Goal: Information Seeking & Learning: Learn about a topic

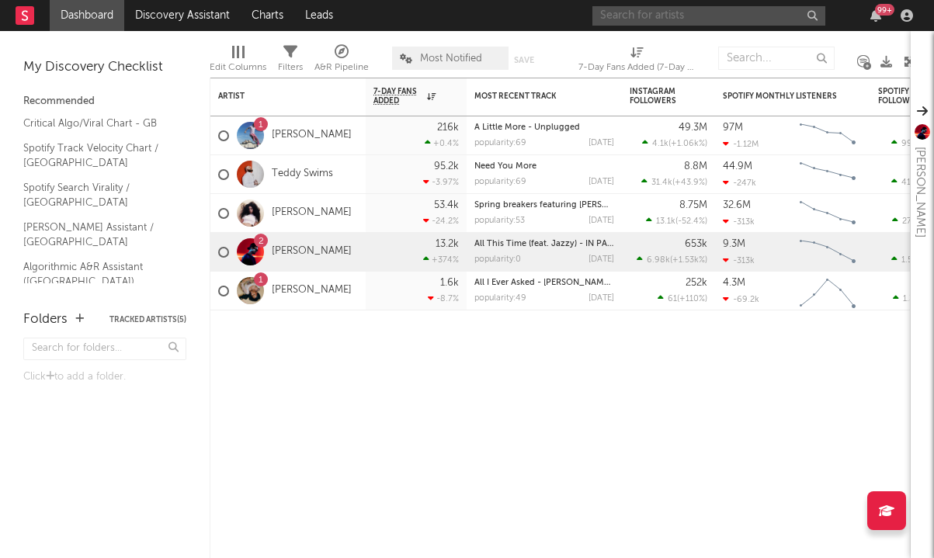
click at [611, 17] on input "text" at bounding box center [708, 15] width 233 height 19
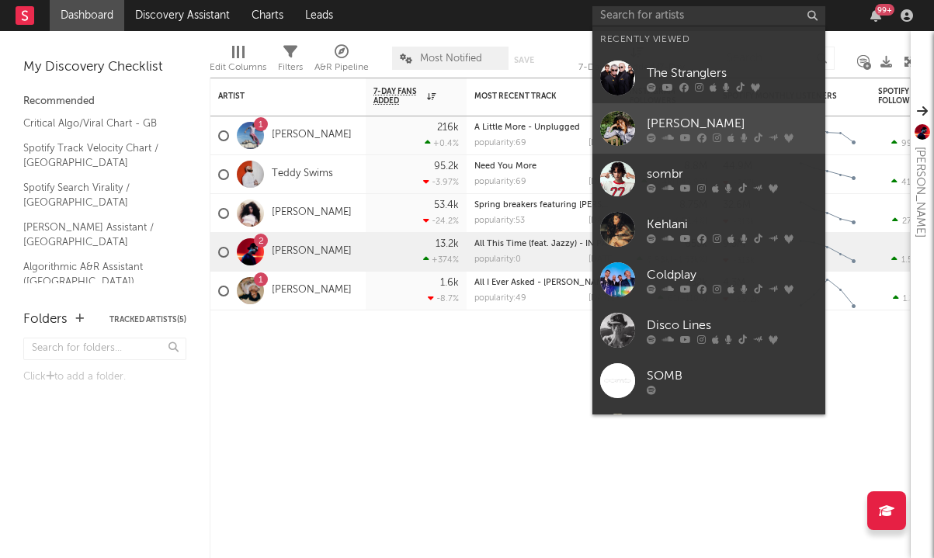
click at [676, 123] on div "[PERSON_NAME]" at bounding box center [732, 123] width 171 height 19
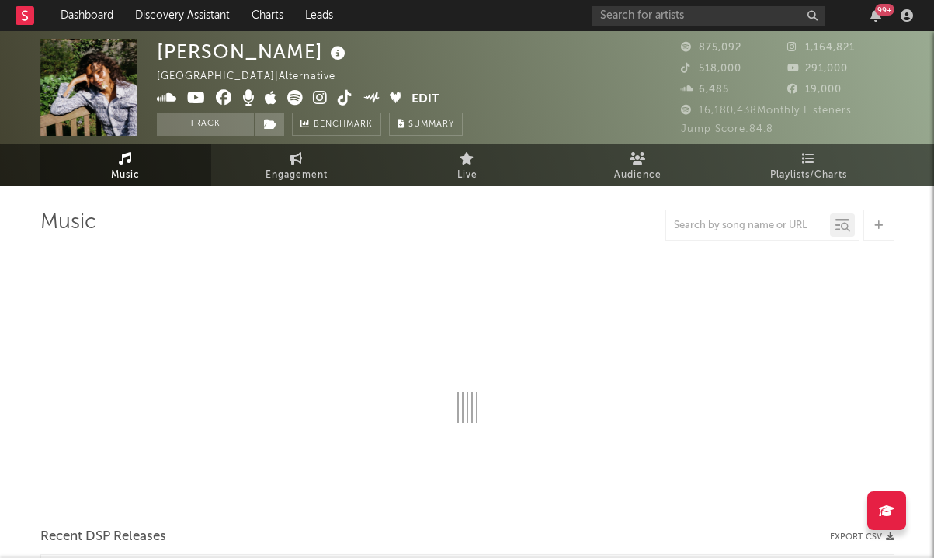
select select "6m"
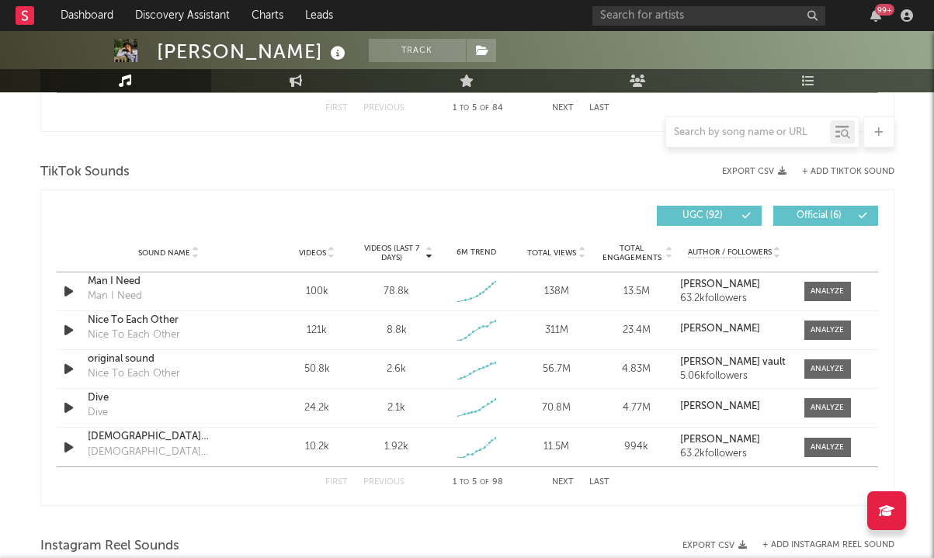
scroll to position [1000, 0]
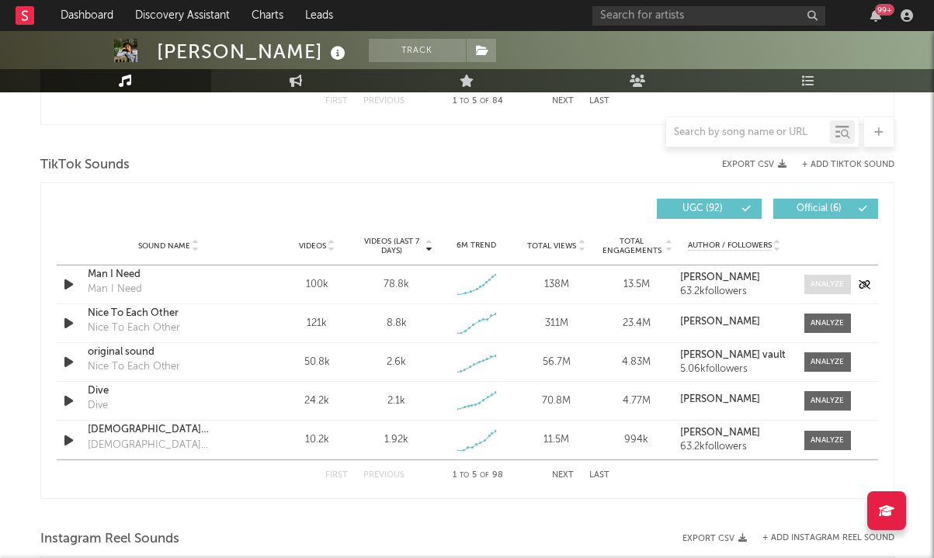
click at [813, 281] on div at bounding box center [826, 285] width 33 height 12
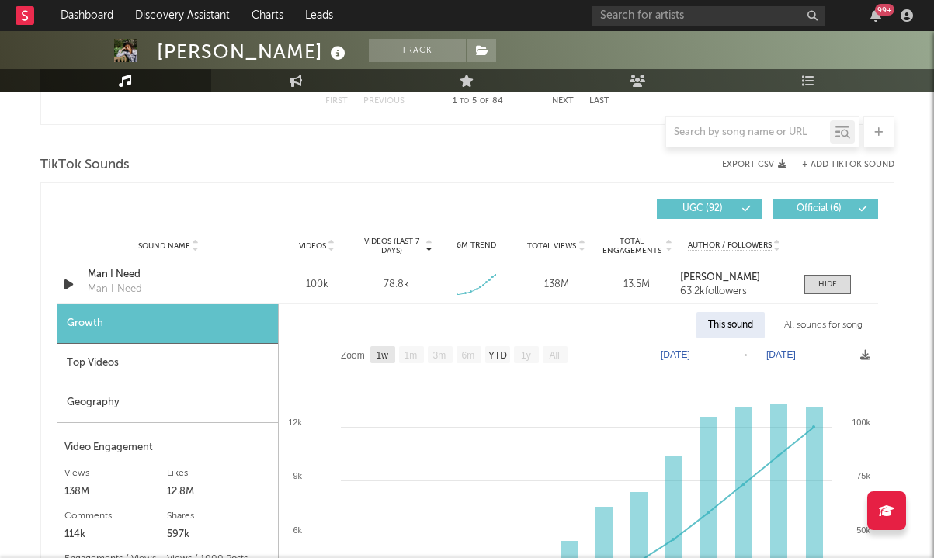
click at [387, 354] on text "1w" at bounding box center [382, 355] width 12 height 11
select select "1w"
type input "[DATE]"
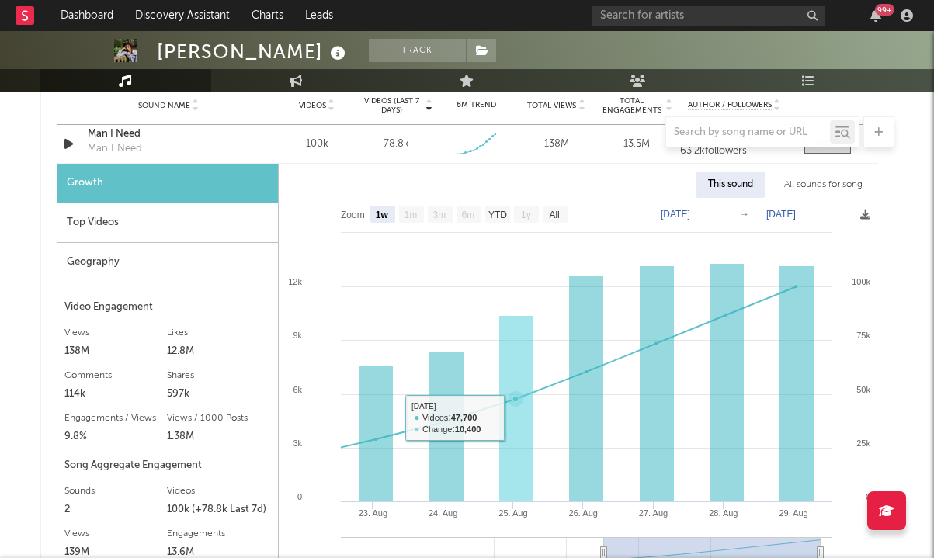
scroll to position [1139, 0]
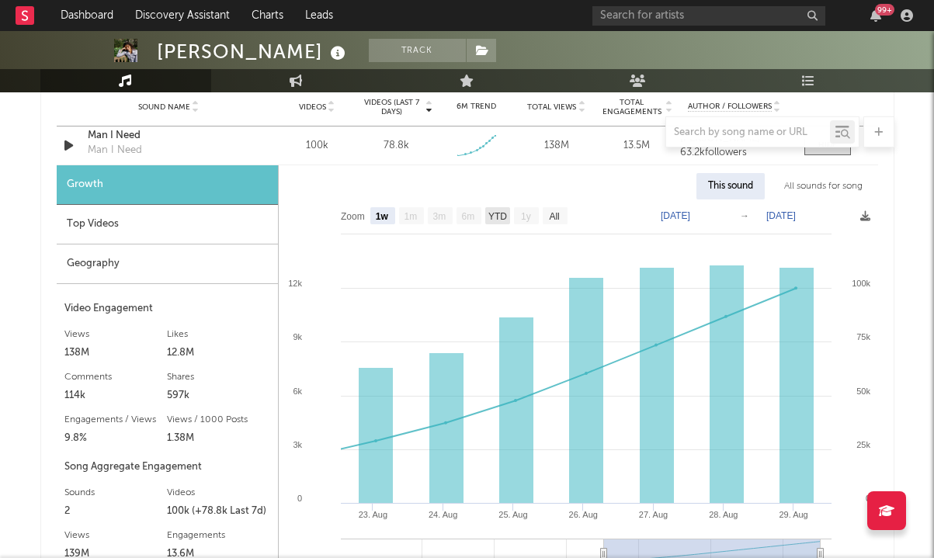
click at [497, 221] on rect at bounding box center [497, 215] width 25 height 17
select select "YTD"
type input "[DATE]"
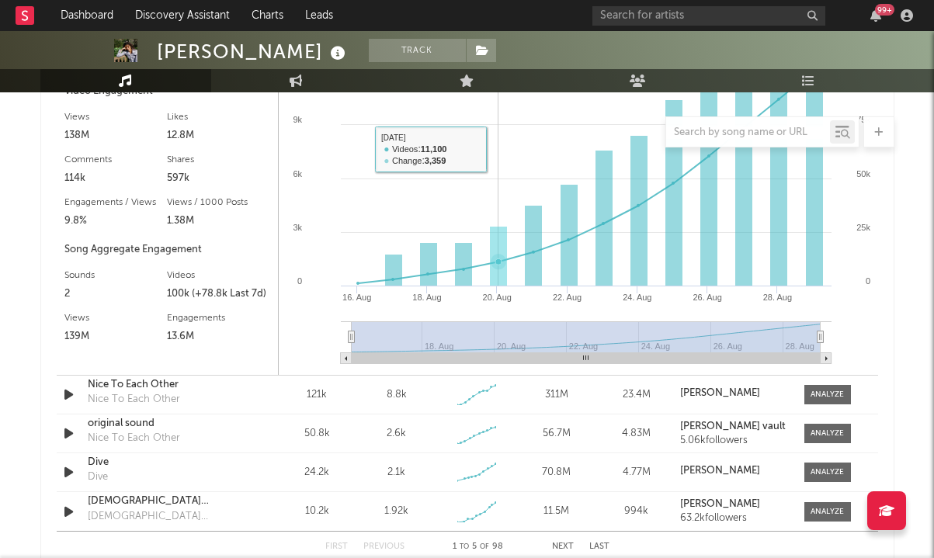
scroll to position [1222, 0]
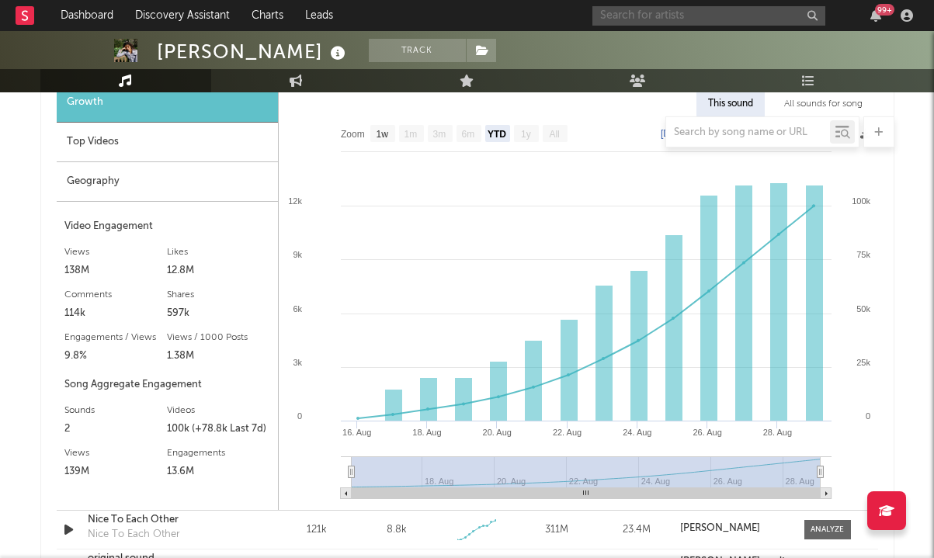
click at [694, 16] on input "text" at bounding box center [708, 15] width 233 height 19
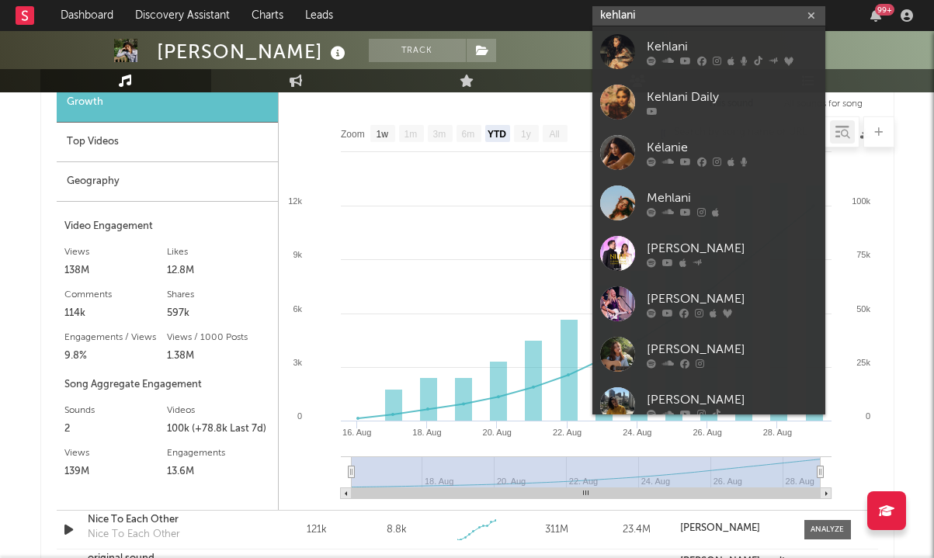
type input "kehlani"
click at [685, 61] on icon at bounding box center [685, 60] width 11 height 9
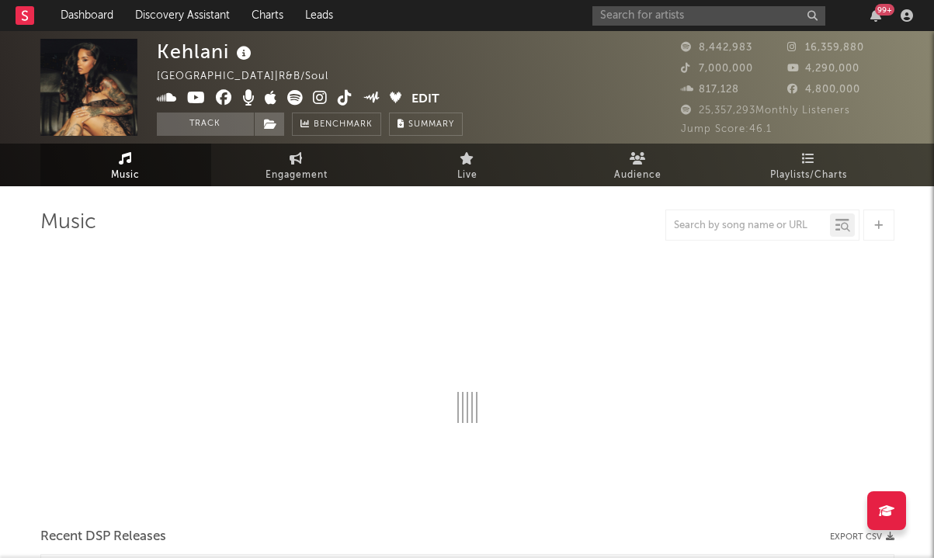
select select "6m"
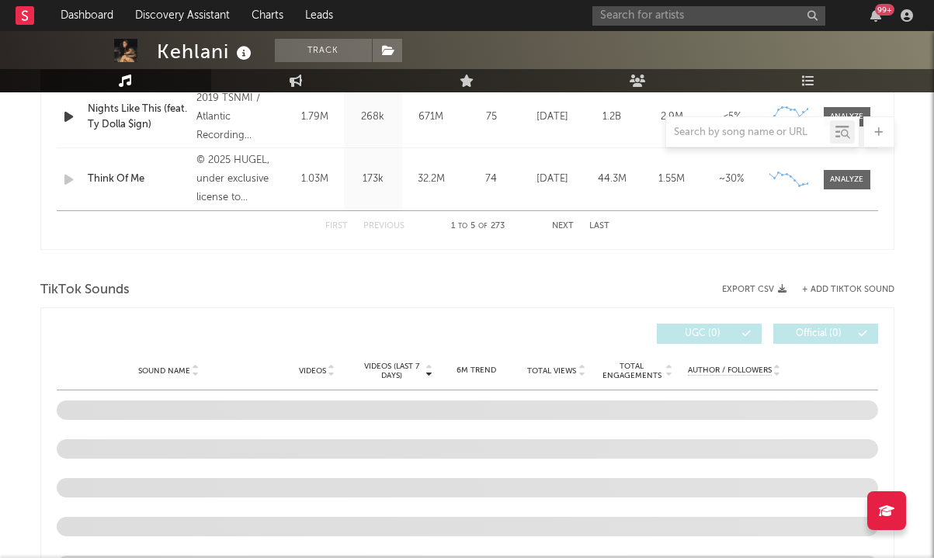
scroll to position [1237, 0]
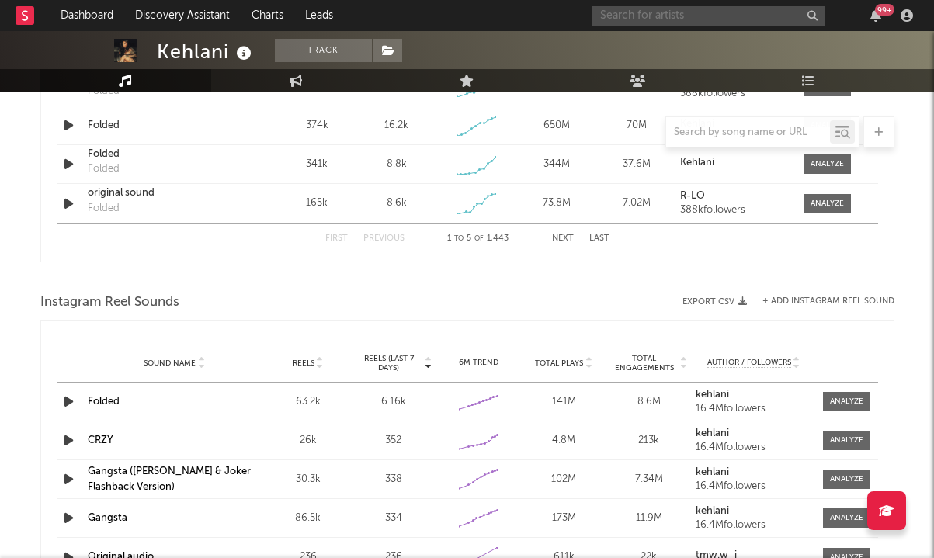
click at [643, 19] on input "text" at bounding box center [708, 15] width 233 height 19
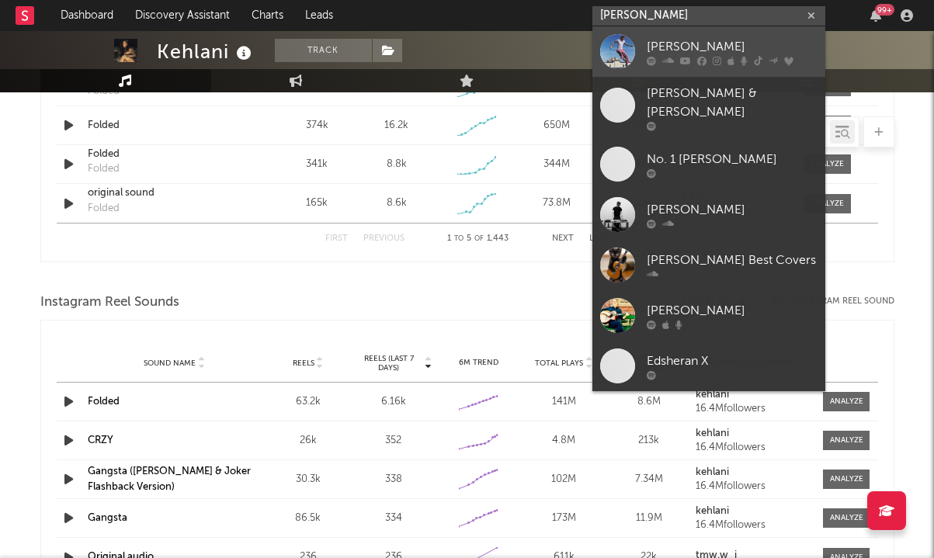
type input "[PERSON_NAME]"
click at [669, 62] on icon at bounding box center [668, 60] width 12 height 9
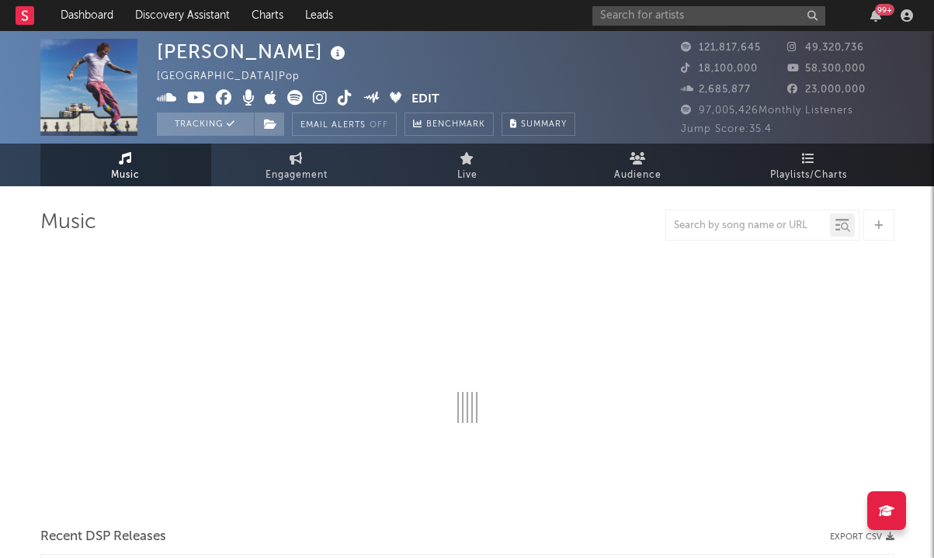
select select "6m"
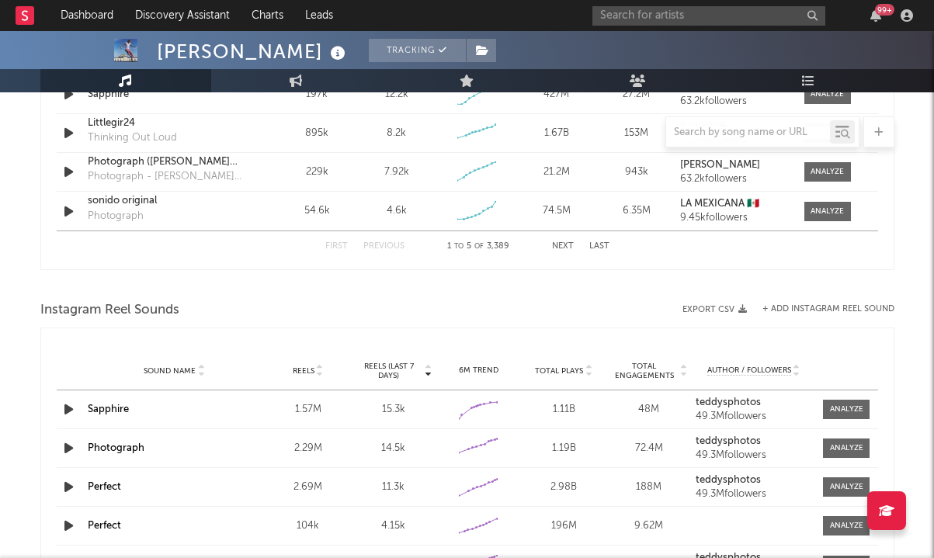
scroll to position [1211, 0]
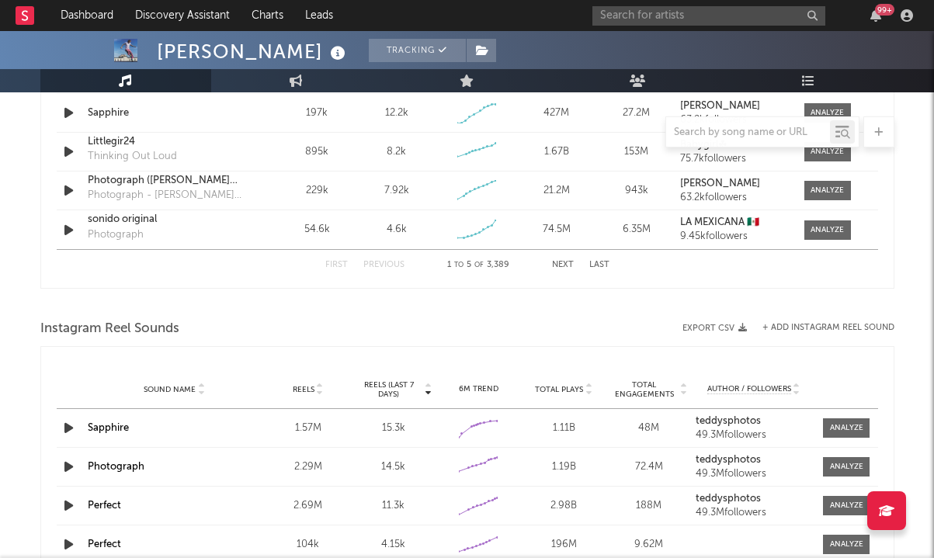
click at [570, 262] on button "Next" at bounding box center [563, 265] width 22 height 9
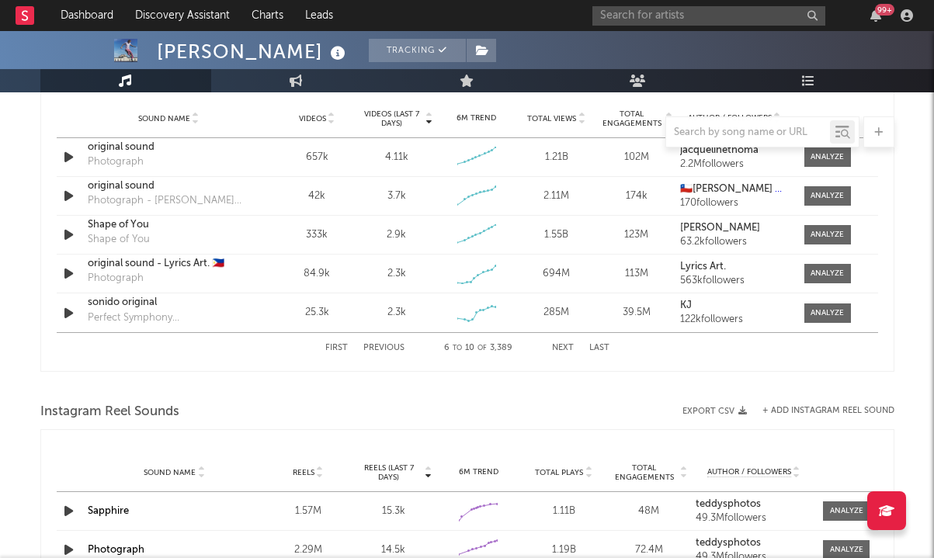
scroll to position [1125, 0]
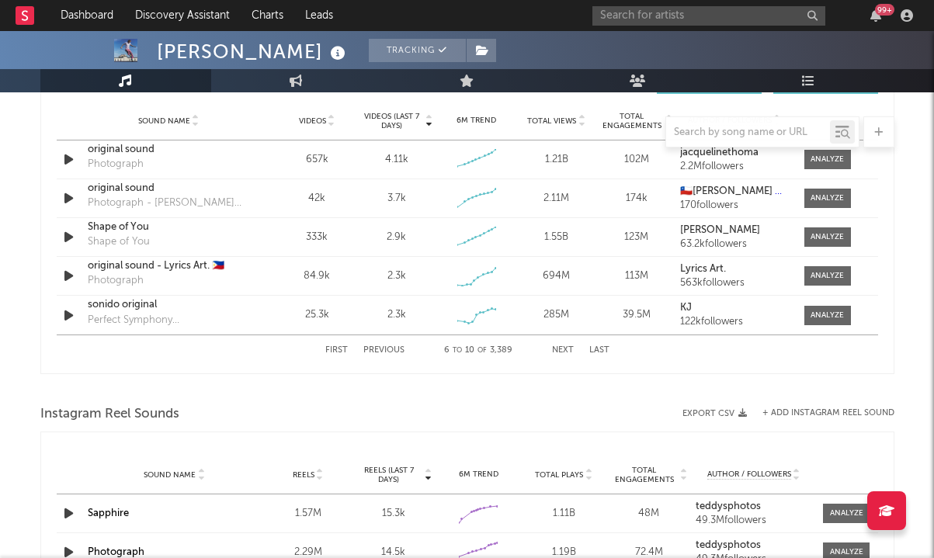
click at [397, 352] on button "Previous" at bounding box center [383, 350] width 41 height 9
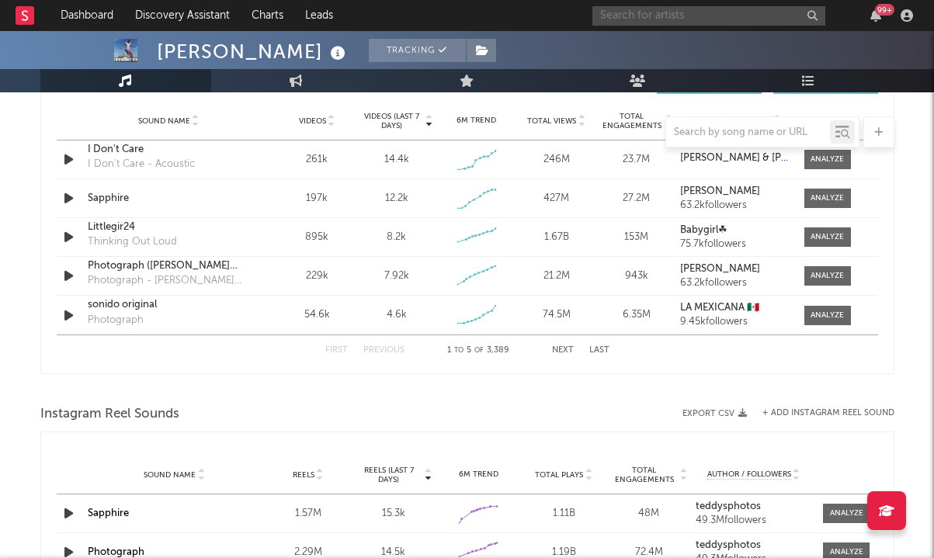
click at [703, 10] on input "text" at bounding box center [708, 15] width 233 height 19
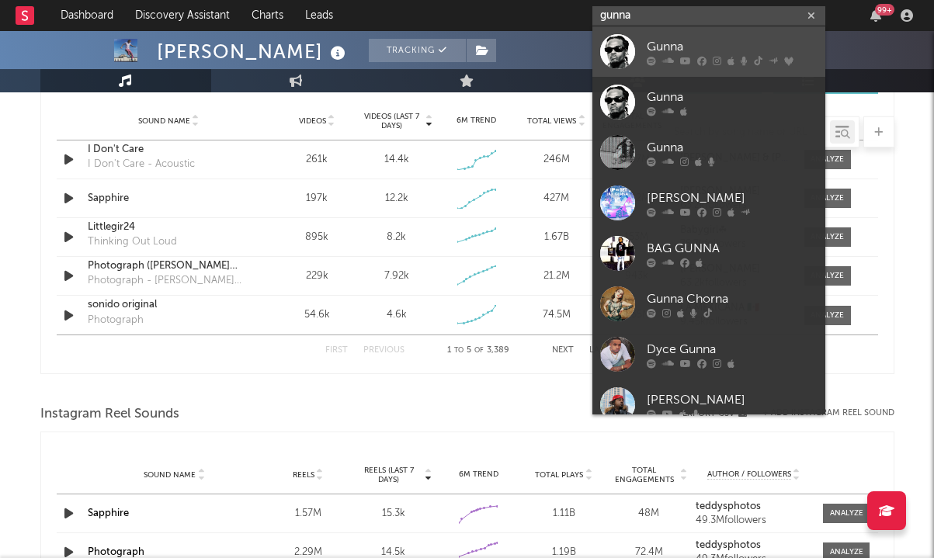
type input "gunna"
click at [674, 57] on div at bounding box center [732, 60] width 171 height 9
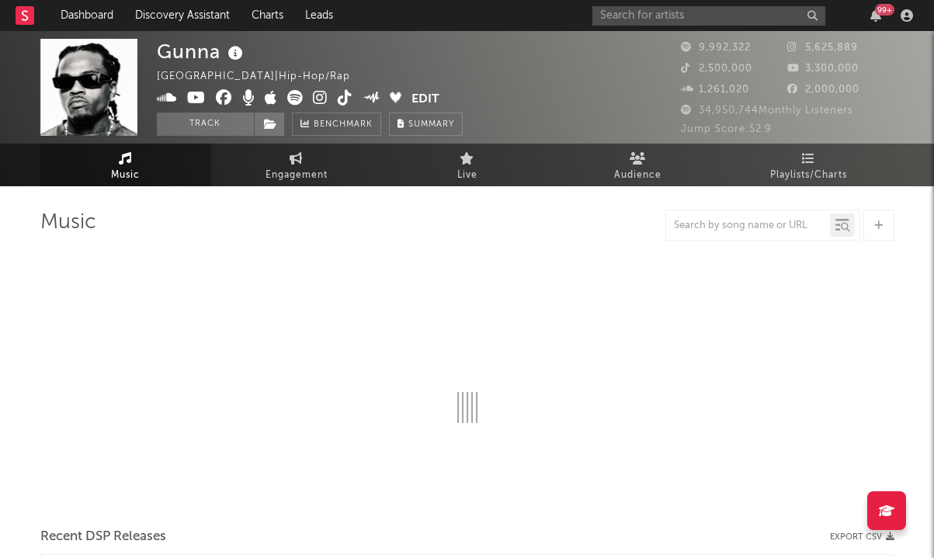
select select "6m"
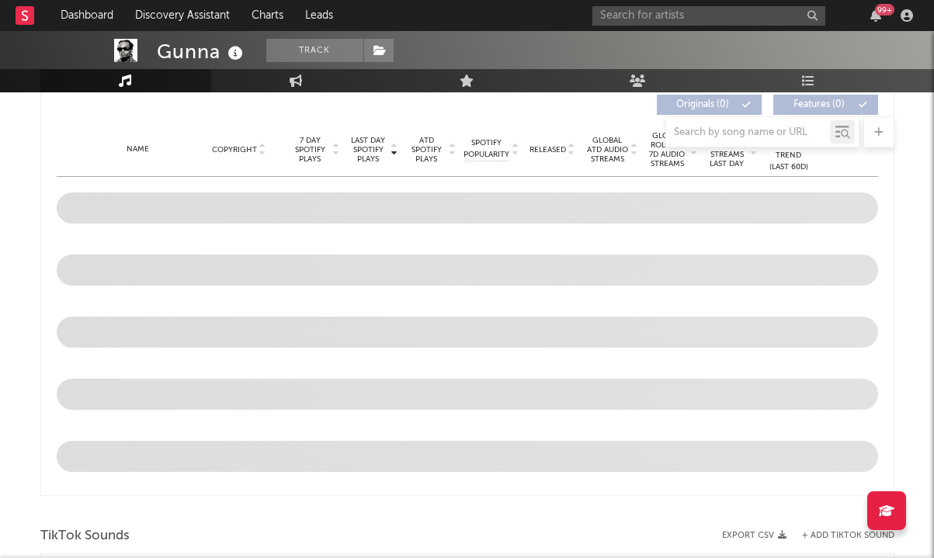
scroll to position [618, 0]
